Goal: Task Accomplishment & Management: Manage account settings

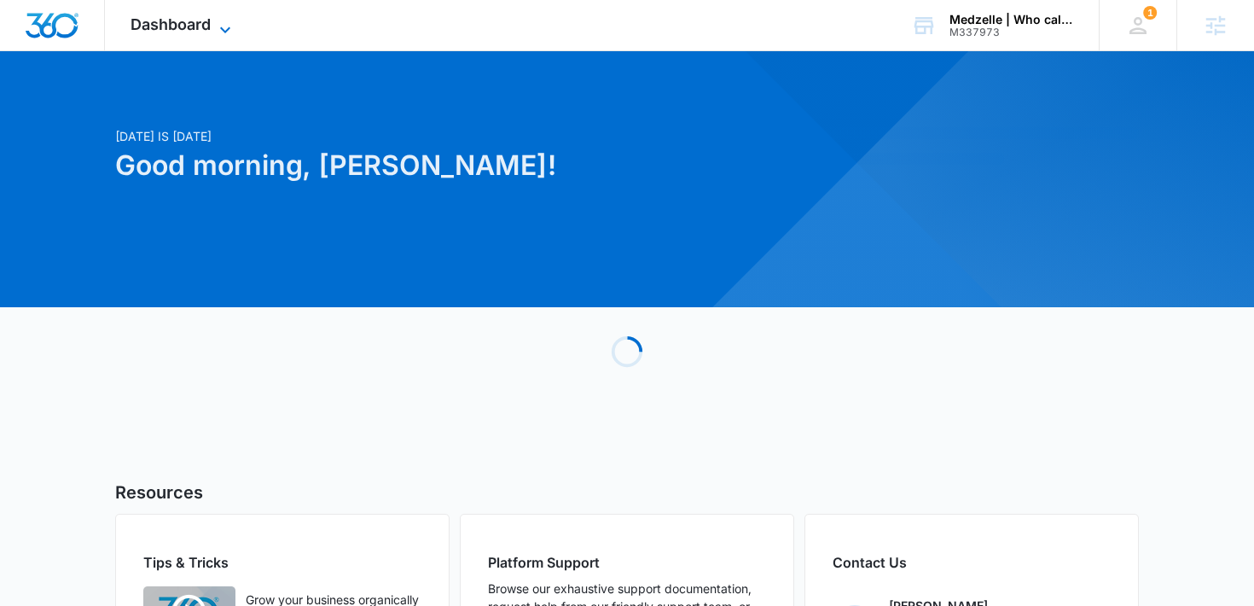
click at [182, 20] on span "Dashboard" at bounding box center [171, 24] width 80 height 18
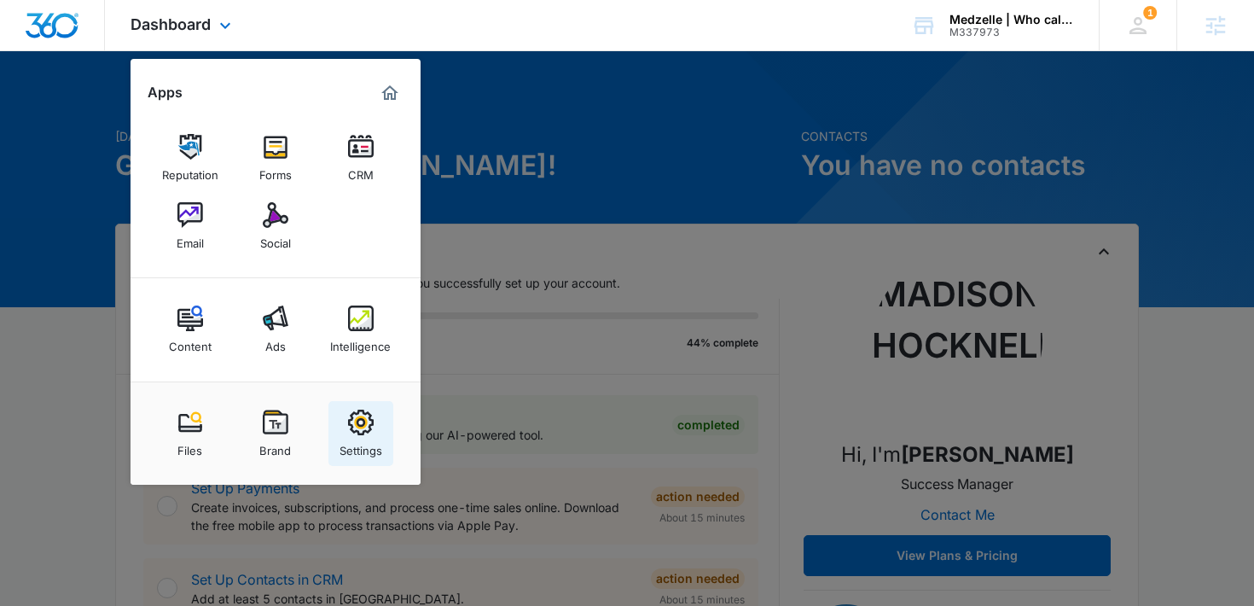
click at [362, 411] on img at bounding box center [361, 422] width 26 height 26
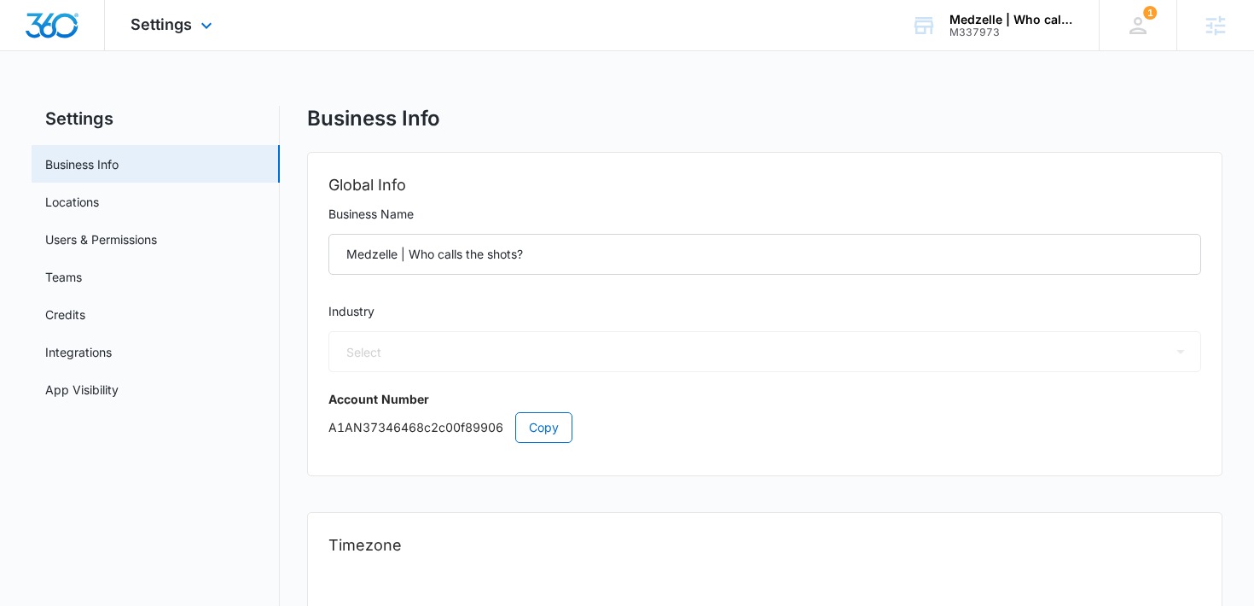
select select "52"
select select "US"
select select "America/[GEOGRAPHIC_DATA]"
click at [116, 230] on link "Users & Permissions" at bounding box center [101, 239] width 112 height 18
